Goal: Task Accomplishment & Management: Use online tool/utility

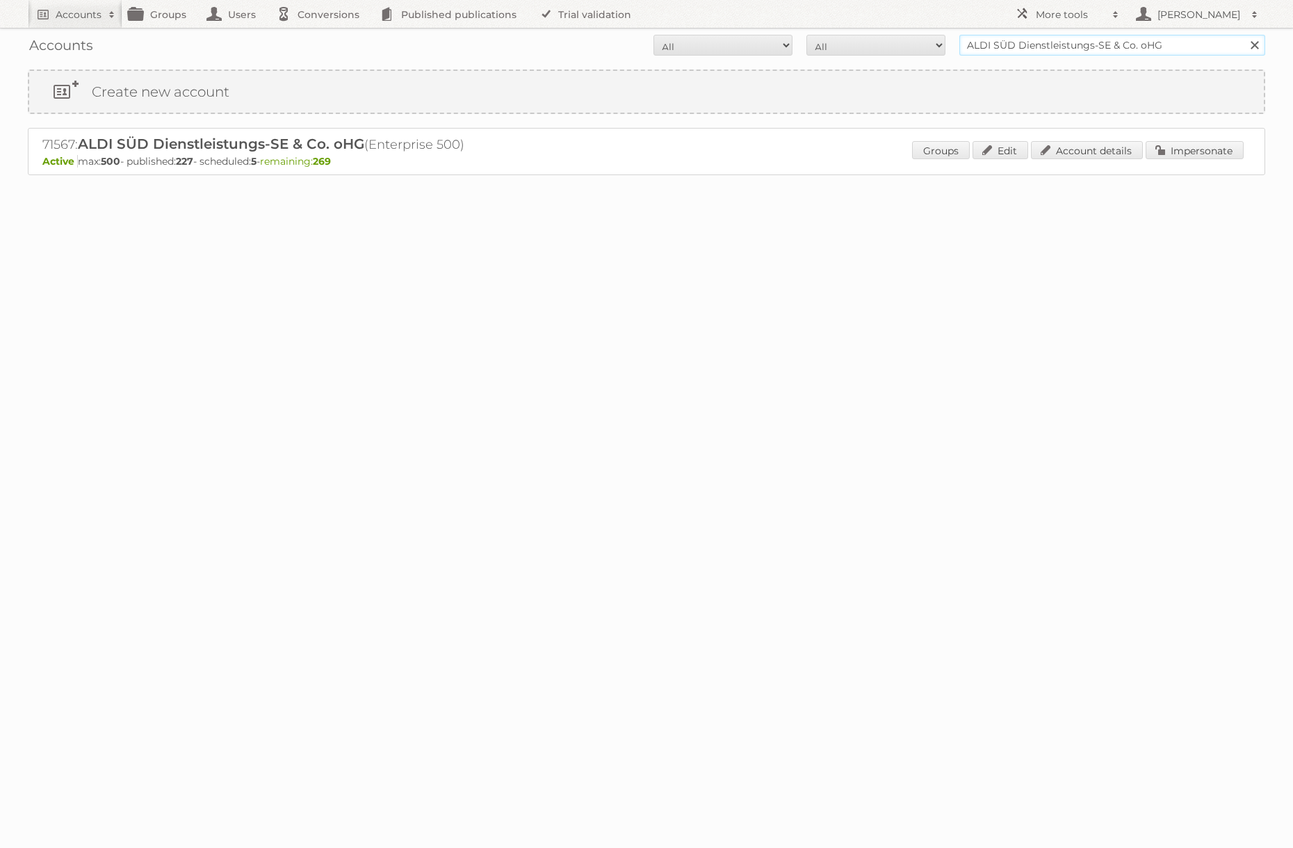
click at [1022, 49] on input "ALDI SÜD Dienstleistungs-SE & Co. oHG" at bounding box center [1112, 45] width 306 height 21
click at [1083, 47] on input "REWE" at bounding box center [1112, 45] width 306 height 21
type input "@rewe"
click at [1244, 35] on input "Search" at bounding box center [1254, 45] width 21 height 21
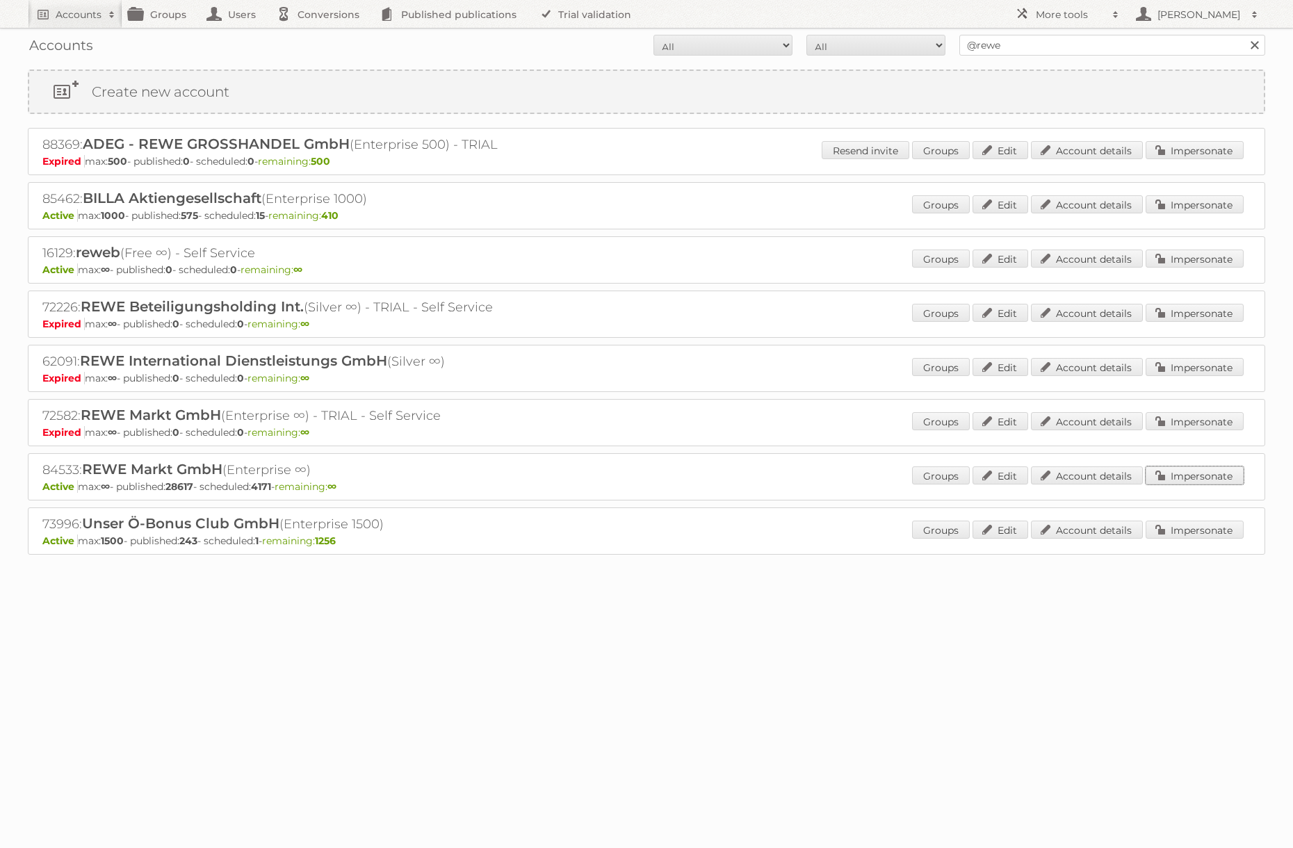
click at [1191, 471] on link "Impersonate" at bounding box center [1195, 475] width 98 height 18
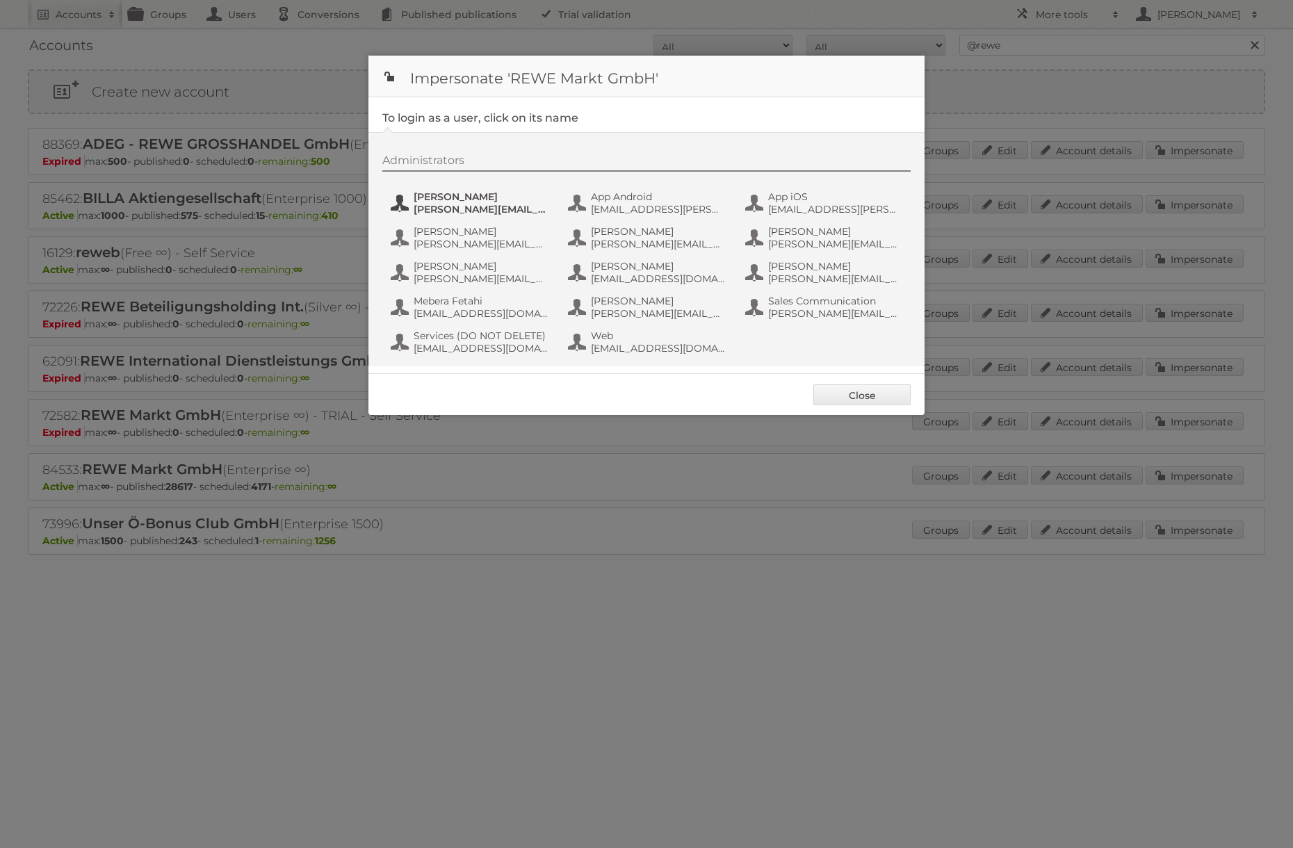
click at [488, 213] on span "[PERSON_NAME][EMAIL_ADDRESS][PERSON_NAME][DOMAIN_NAME]" at bounding box center [481, 209] width 135 height 13
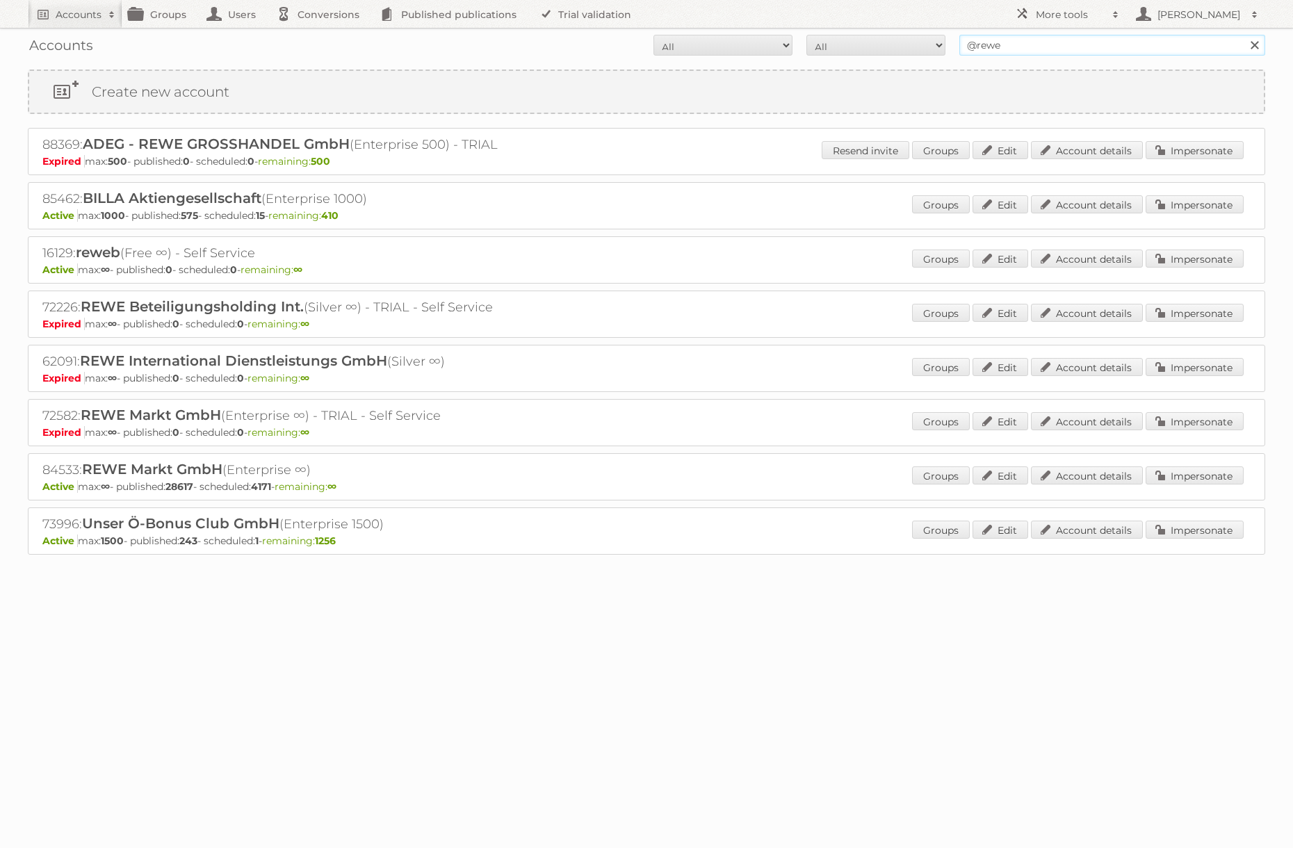
click at [1050, 53] on input "@rewe" at bounding box center [1112, 45] width 306 height 21
type input "@netto-online"
click at [1244, 35] on input "Search" at bounding box center [1254, 45] width 21 height 21
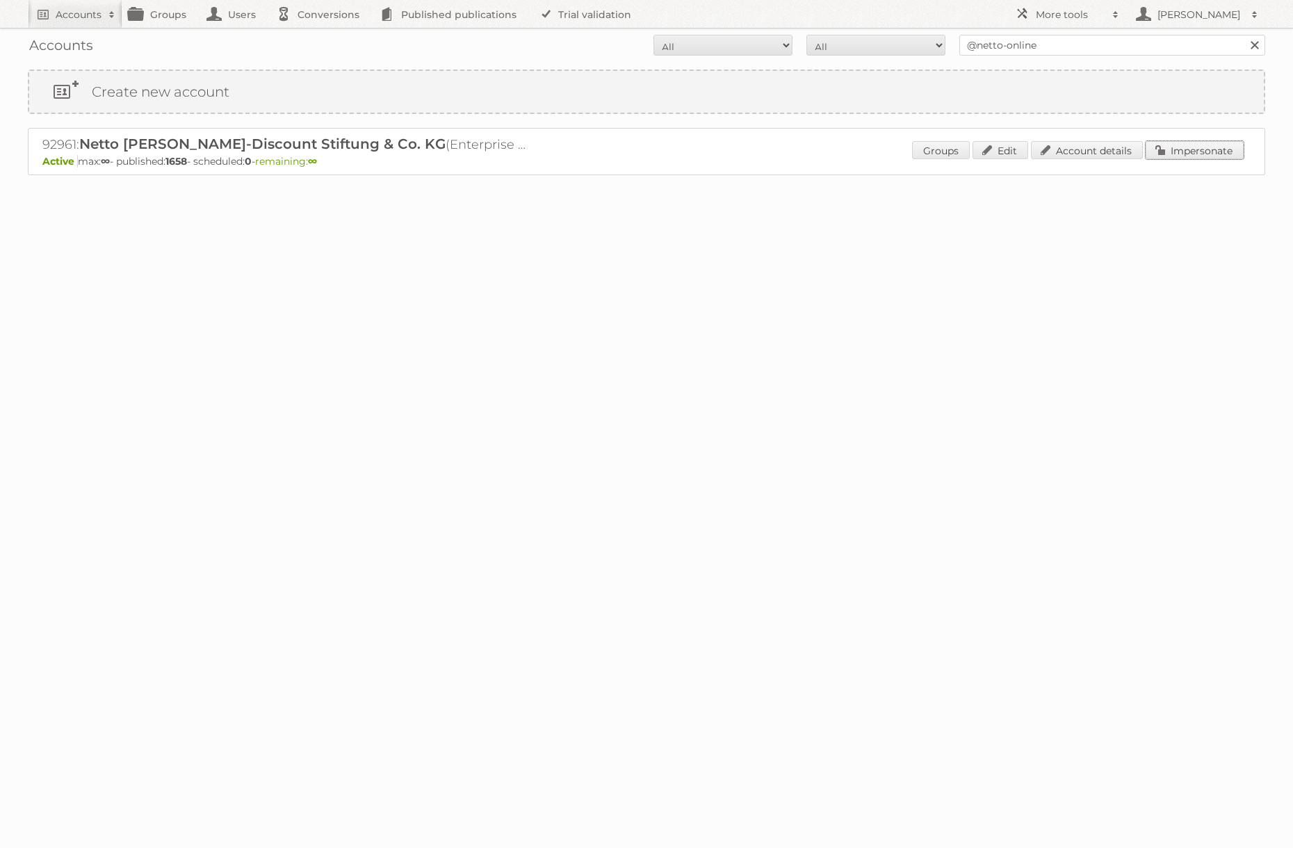
click at [1175, 154] on link "Impersonate" at bounding box center [1195, 150] width 98 height 18
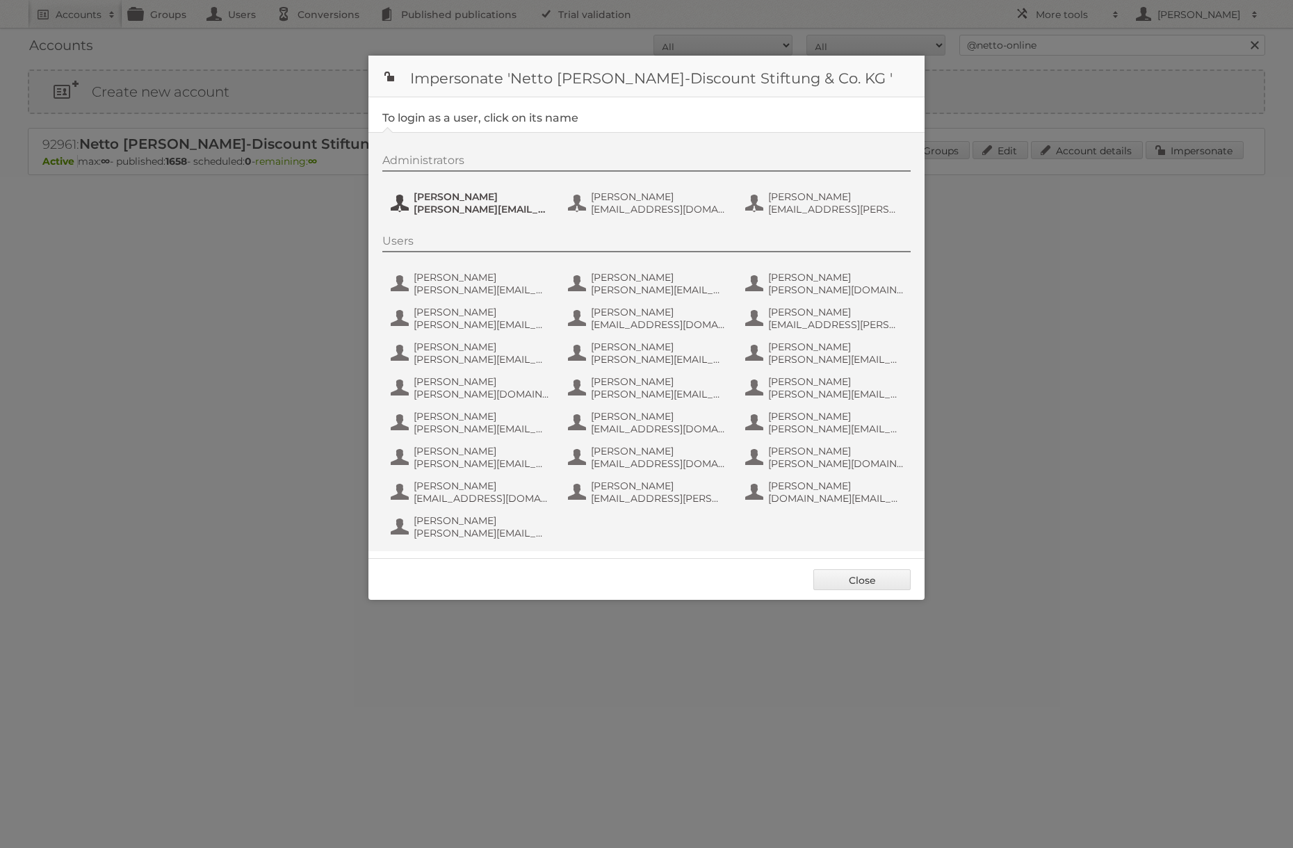
click at [486, 207] on span "henri.schmidhuber@netto-online.de" at bounding box center [481, 209] width 135 height 13
